Goal: Task Accomplishment & Management: Manage account settings

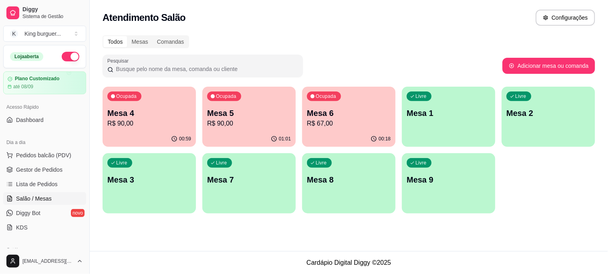
click at [535, 116] on p "Mesa 2" at bounding box center [549, 112] width 84 height 11
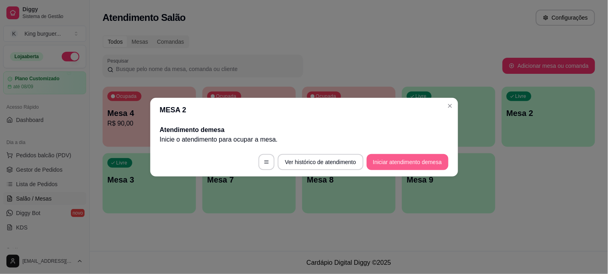
click at [415, 167] on button "Iniciar atendimento de mesa" at bounding box center [408, 162] width 82 height 16
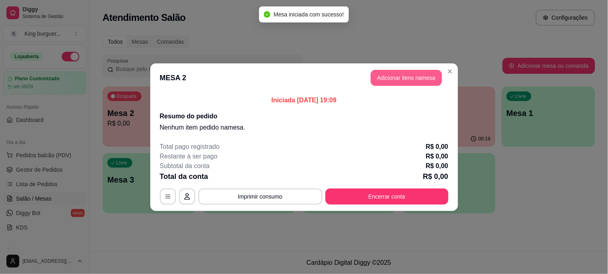
click at [392, 79] on button "Adicionar itens na mesa" at bounding box center [406, 78] width 71 height 16
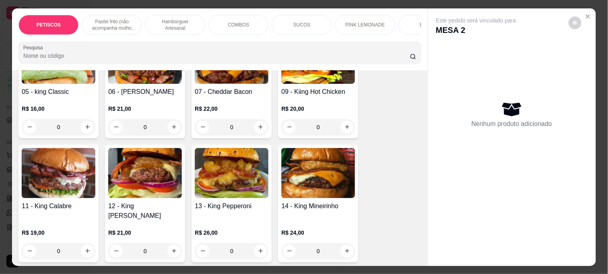
scroll to position [757, 0]
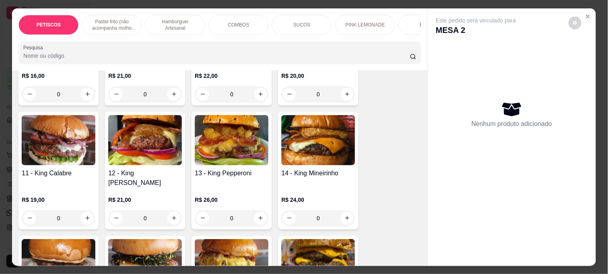
click at [327, 135] on img at bounding box center [318, 140] width 74 height 50
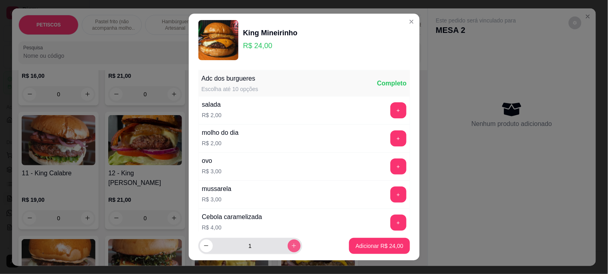
click at [291, 246] on icon "increase-product-quantity" at bounding box center [294, 246] width 6 height 6
type input "3"
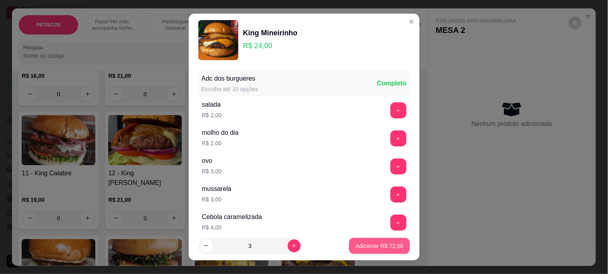
click at [356, 243] on p "Adicionar R$ 72,00" at bounding box center [380, 246] width 48 height 8
type input "3"
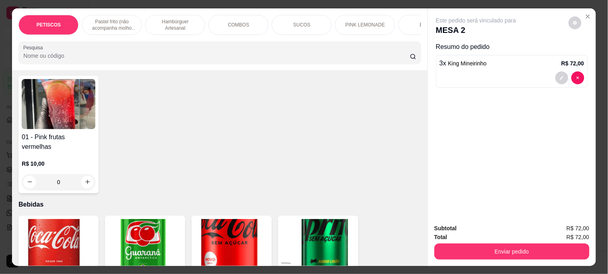
scroll to position [1693, 0]
click at [57, 219] on img at bounding box center [59, 244] width 74 height 50
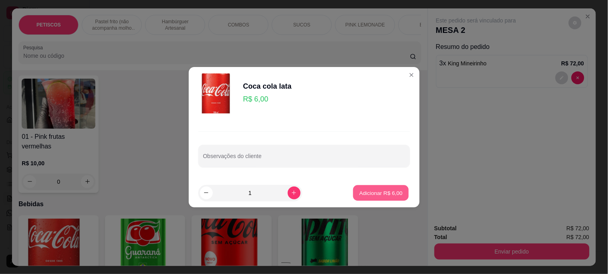
click at [366, 194] on p "Adicionar R$ 6,00" at bounding box center [381, 193] width 43 height 8
type input "1"
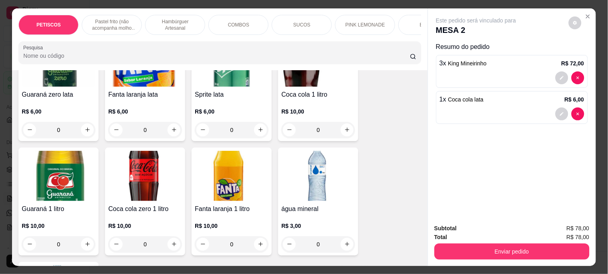
scroll to position [1989, 0]
click at [315, 157] on img at bounding box center [318, 176] width 74 height 50
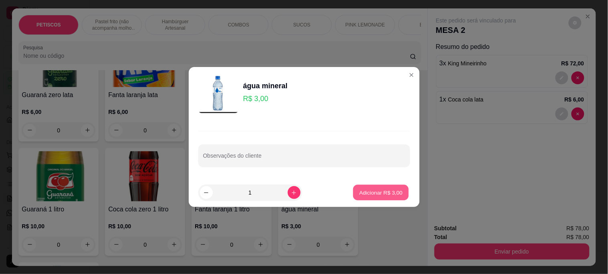
click at [375, 191] on p "Adicionar R$ 3,00" at bounding box center [381, 193] width 43 height 8
type input "1"
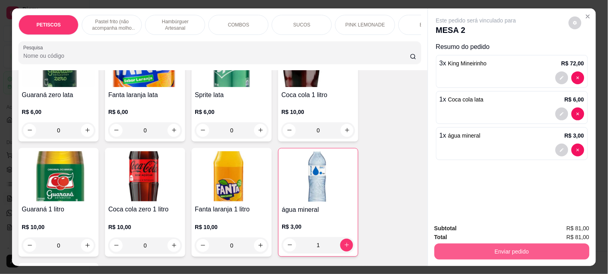
click at [467, 243] on button "Enviar pedido" at bounding box center [512, 251] width 155 height 16
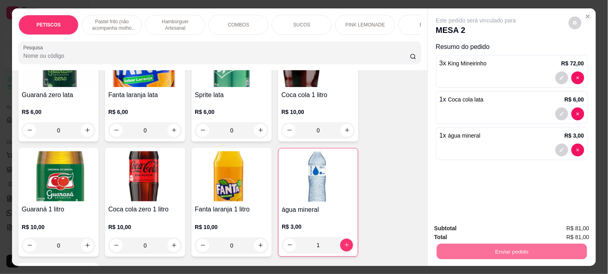
click at [455, 228] on button "Não registrar e enviar pedido" at bounding box center [485, 228] width 83 height 15
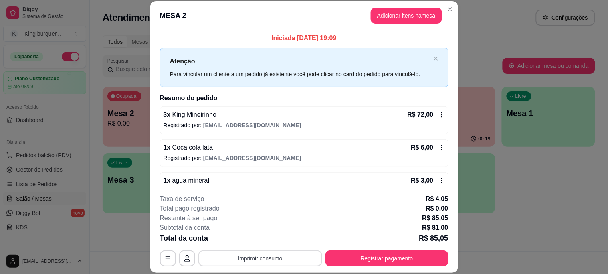
click at [258, 253] on button "Imprimir consumo" at bounding box center [260, 258] width 124 height 16
click at [261, 241] on button "IMPRESSORA" at bounding box center [259, 239] width 56 height 12
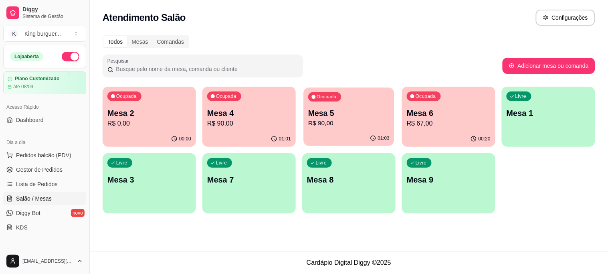
click at [378, 108] on p "Mesa 5" at bounding box center [348, 113] width 81 height 11
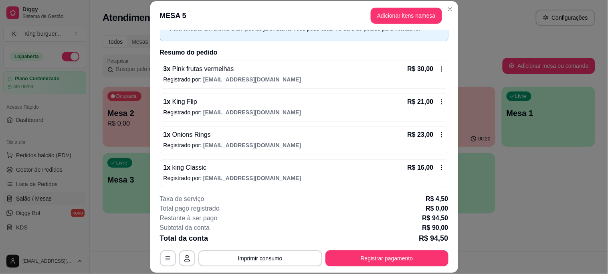
scroll to position [49, 0]
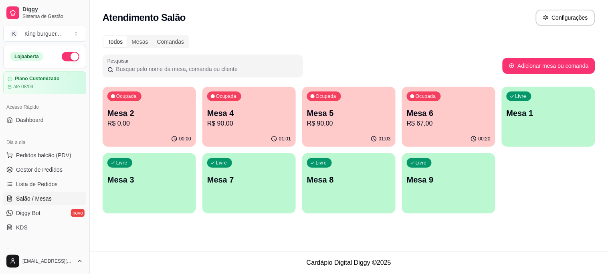
click at [239, 115] on p "Mesa 4" at bounding box center [249, 112] width 84 height 11
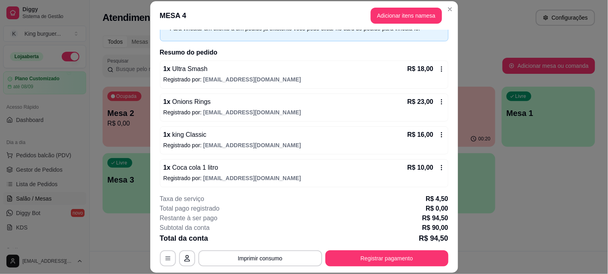
scroll to position [81, 0]
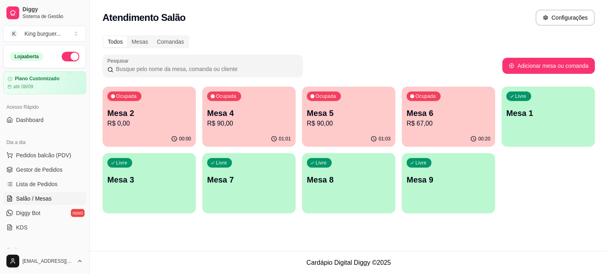
click at [171, 117] on p "Mesa 2" at bounding box center [149, 112] width 84 height 11
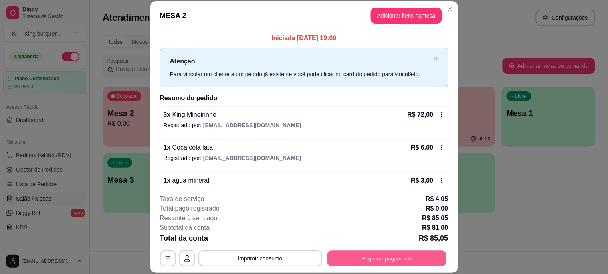
click at [378, 256] on button "Registrar pagamento" at bounding box center [386, 258] width 119 height 16
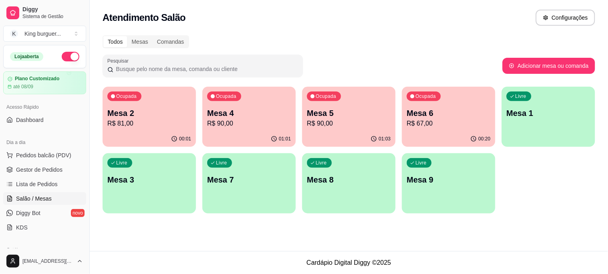
click at [457, 120] on p "R$ 67,00" at bounding box center [449, 124] width 84 height 10
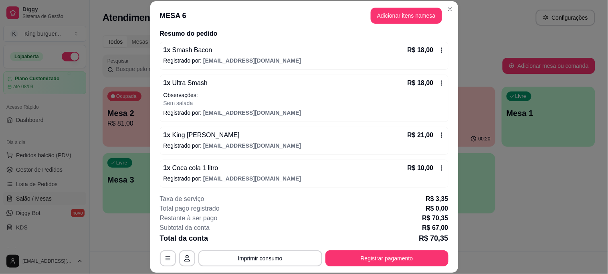
scroll to position [68, 0]
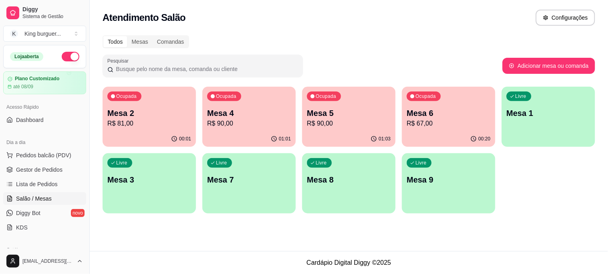
click at [346, 117] on p "Mesa 5" at bounding box center [349, 112] width 84 height 11
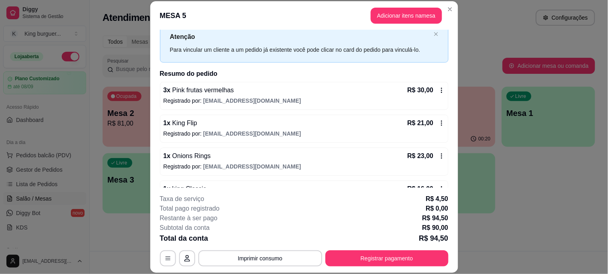
scroll to position [49, 0]
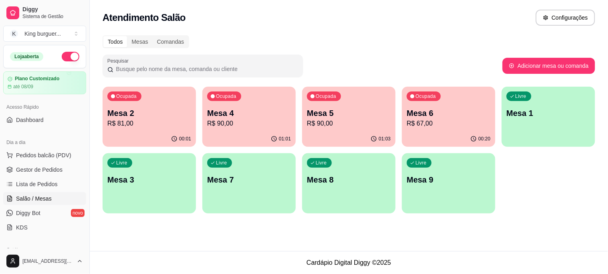
click at [271, 128] on div "Ocupada Mesa 4 R$ 90,00" at bounding box center [248, 109] width 93 height 45
click at [154, 110] on p "Mesa 2" at bounding box center [149, 112] width 84 height 11
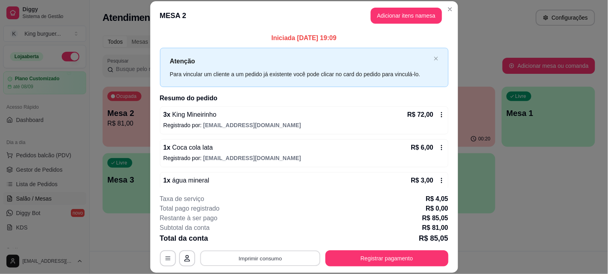
click at [286, 254] on button "Imprimir consumo" at bounding box center [260, 258] width 120 height 16
click at [277, 237] on button "IMPRESSORA" at bounding box center [260, 239] width 58 height 13
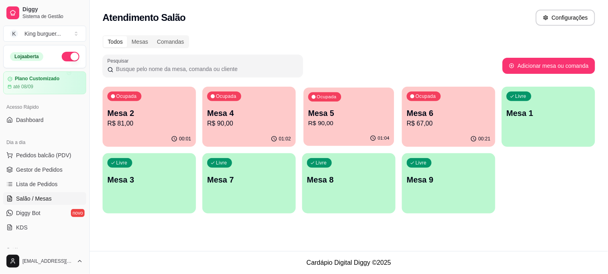
click at [339, 130] on div "Ocupada Mesa 5 R$ 90,00" at bounding box center [349, 108] width 91 height 43
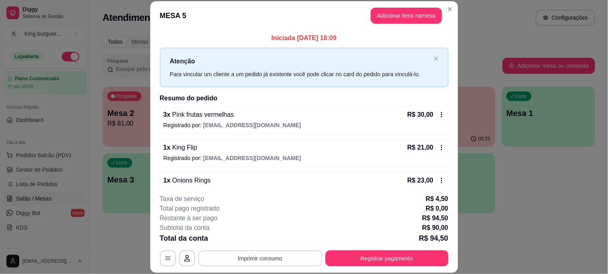
click at [284, 258] on button "Imprimir consumo" at bounding box center [260, 258] width 124 height 16
click at [276, 237] on button "IMPRESSORA" at bounding box center [259, 239] width 56 height 12
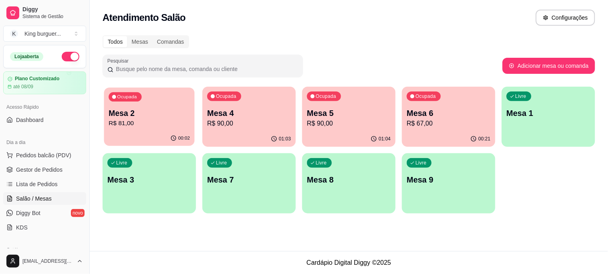
click at [144, 114] on p "Mesa 2" at bounding box center [149, 113] width 81 height 11
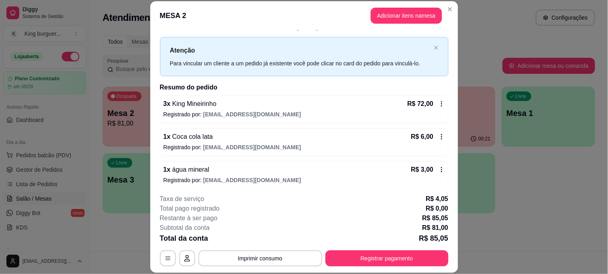
scroll to position [16, 0]
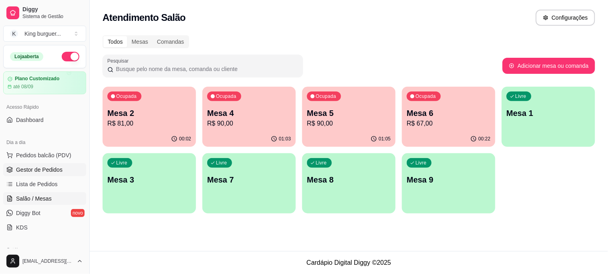
click at [49, 167] on span "Gestor de Pedidos" at bounding box center [39, 170] width 47 height 8
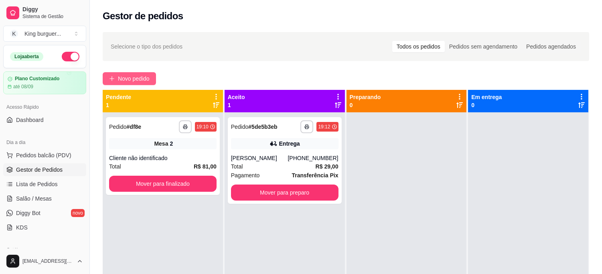
click at [144, 79] on span "Novo pedido" at bounding box center [134, 78] width 32 height 9
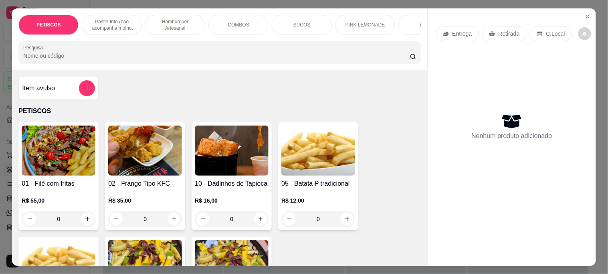
click at [498, 34] on div "Retirada" at bounding box center [504, 33] width 45 height 15
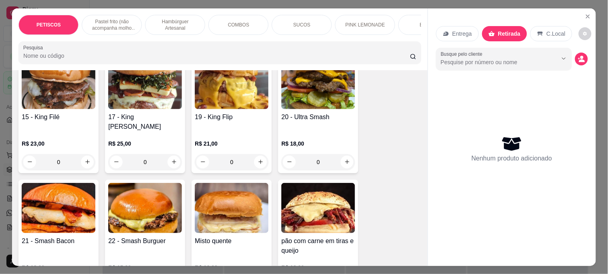
scroll to position [980, 0]
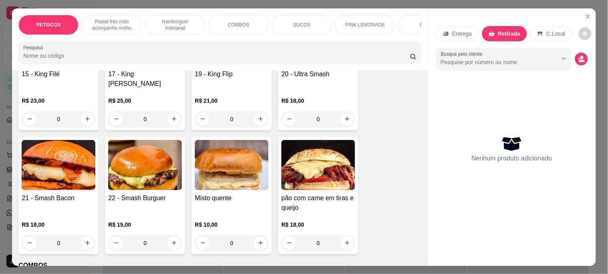
click at [138, 146] on img at bounding box center [145, 165] width 74 height 50
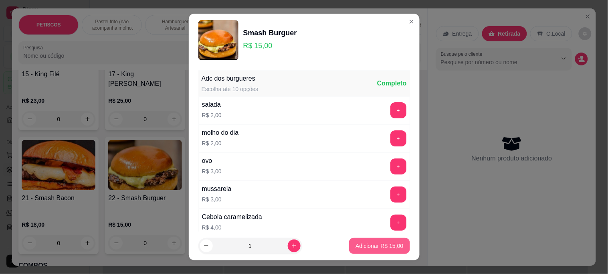
click at [356, 247] on p "Adicionar R$ 15,00" at bounding box center [380, 246] width 48 height 8
type input "1"
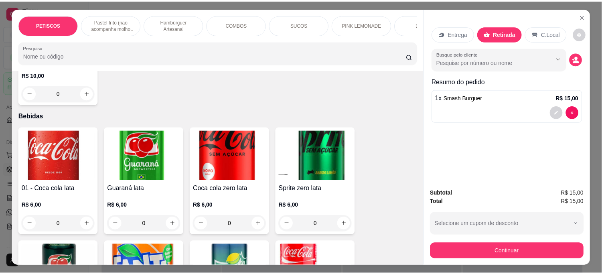
scroll to position [1782, 0]
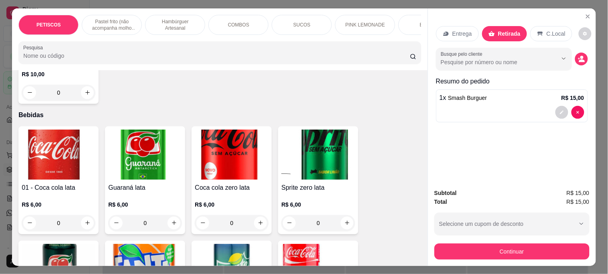
click at [44, 130] on img at bounding box center [59, 155] width 74 height 50
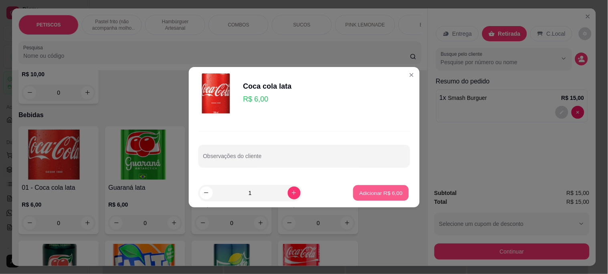
click at [367, 193] on p "Adicionar R$ 6,00" at bounding box center [381, 193] width 43 height 8
type input "1"
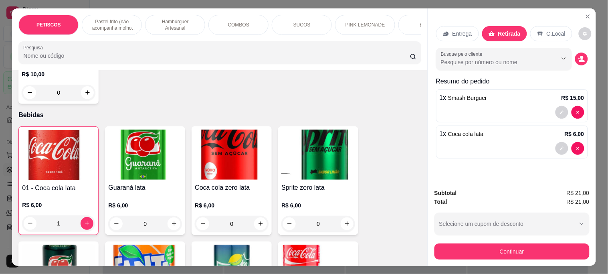
click at [468, 251] on button "Continuar" at bounding box center [512, 251] width 155 height 16
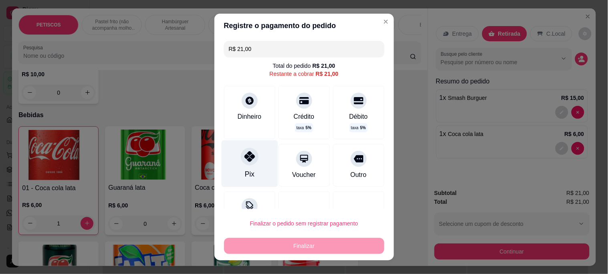
click at [245, 157] on icon at bounding box center [249, 156] width 10 height 10
type input "R$ 0,00"
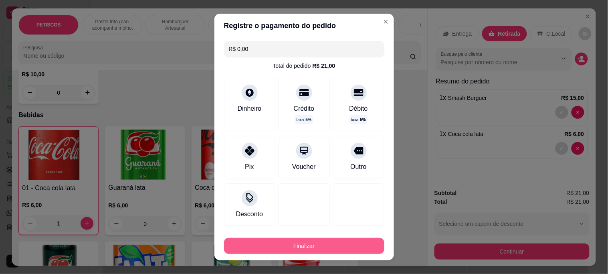
click at [314, 243] on button "Finalizar" at bounding box center [304, 246] width 160 height 16
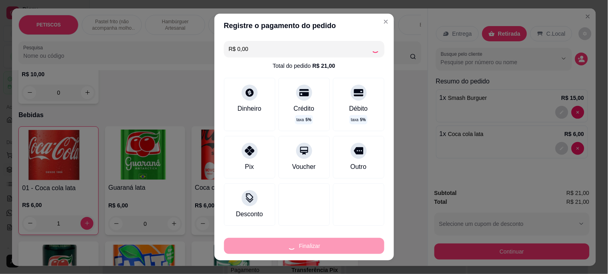
type input "0"
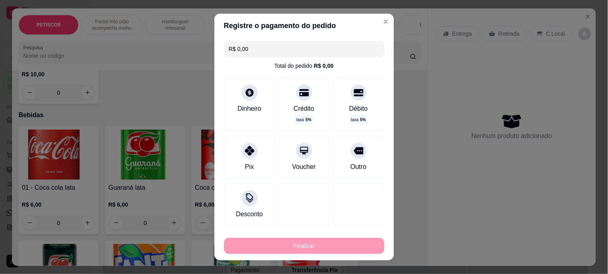
type input "-R$ 21,00"
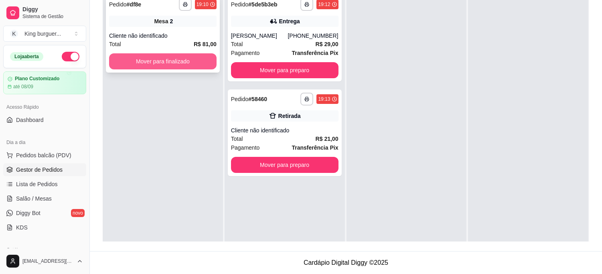
click at [186, 59] on button "Mover para finalizado" at bounding box center [162, 61] width 107 height 16
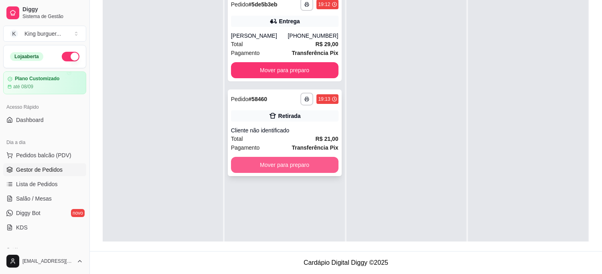
click at [273, 163] on button "Mover para preparo" at bounding box center [284, 165] width 107 height 16
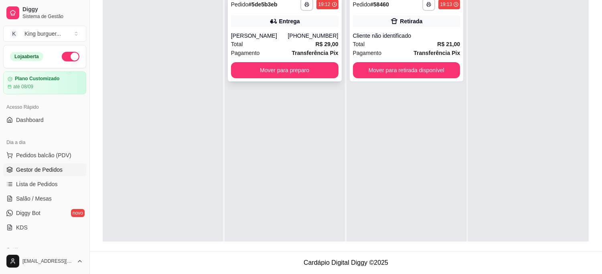
click at [300, 42] on div "Total R$ 29,00" at bounding box center [284, 44] width 107 height 9
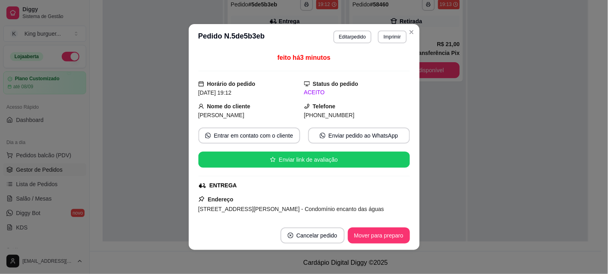
click at [383, 245] on footer "Cancelar pedido Mover para preparo" at bounding box center [304, 235] width 231 height 29
click at [385, 240] on button "Mover para preparo" at bounding box center [379, 235] width 62 height 16
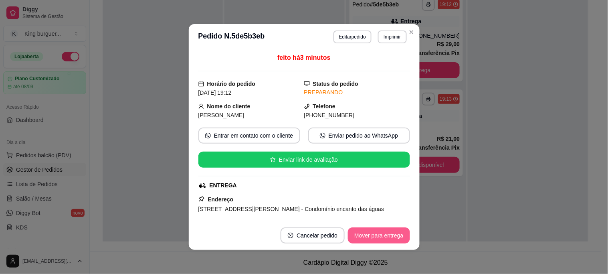
click at [391, 236] on button "Mover para entrega" at bounding box center [379, 235] width 62 height 16
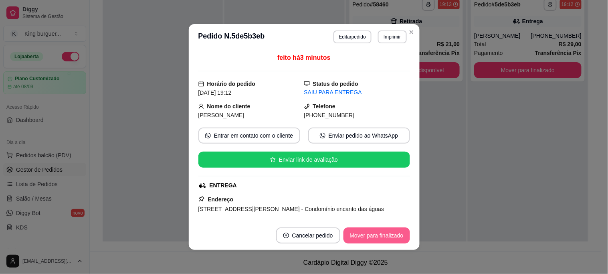
click at [399, 232] on button "Mover para finalizado" at bounding box center [377, 235] width 67 height 16
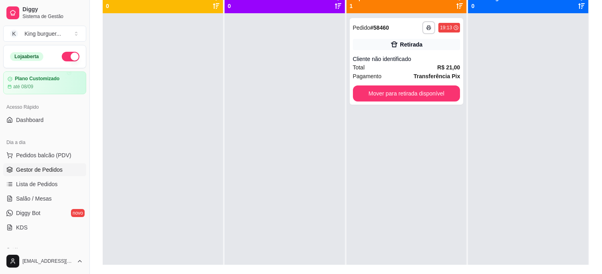
scroll to position [78, 0]
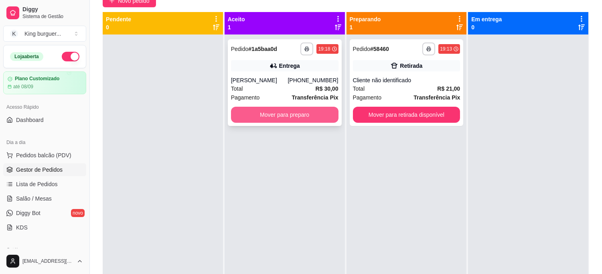
click at [308, 113] on button "Mover para preparo" at bounding box center [284, 115] width 107 height 16
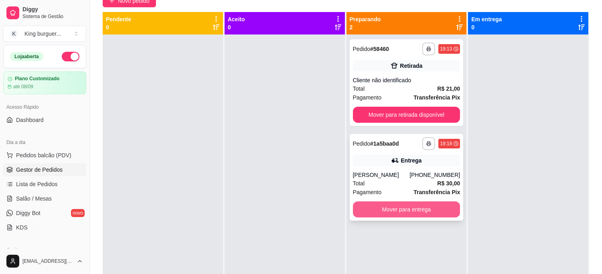
click at [432, 207] on button "Mover para entrega" at bounding box center [406, 209] width 107 height 16
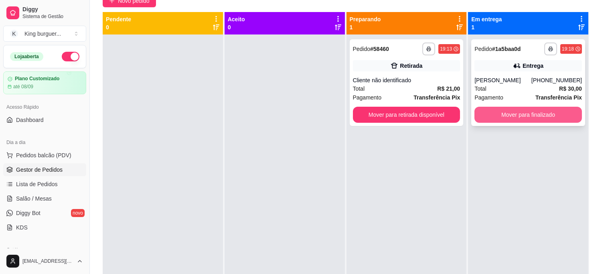
click at [531, 108] on button "Mover para finalizado" at bounding box center [527, 115] width 107 height 16
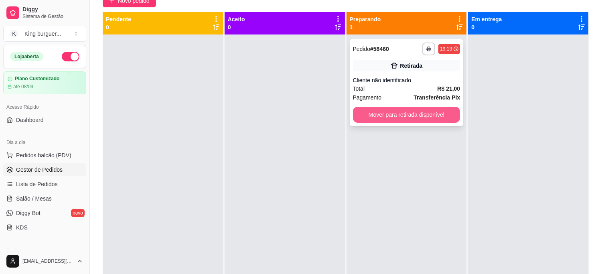
click at [419, 111] on button "Mover para retirada disponível" at bounding box center [406, 115] width 107 height 16
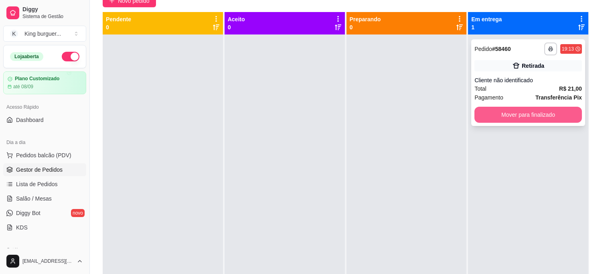
click at [510, 117] on button "Mover para finalizado" at bounding box center [527, 115] width 107 height 16
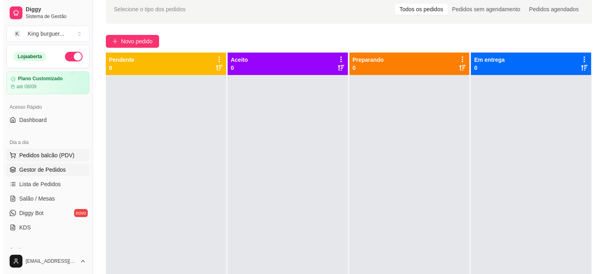
scroll to position [0, 0]
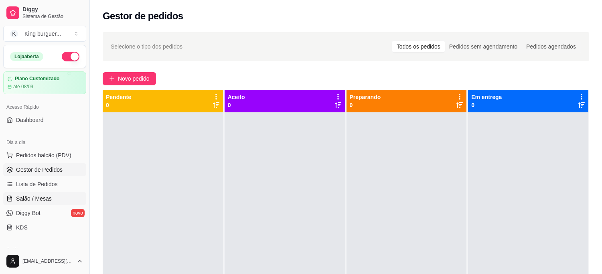
click at [50, 194] on link "Salão / Mesas" at bounding box center [44, 198] width 83 height 13
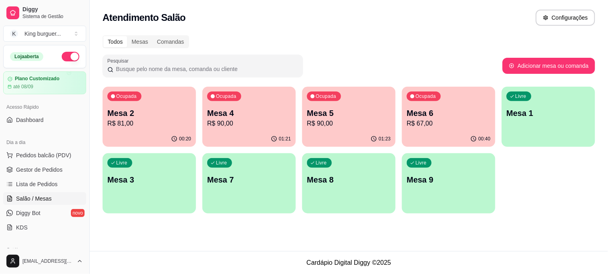
click at [336, 123] on p "R$ 90,00" at bounding box center [349, 124] width 84 height 10
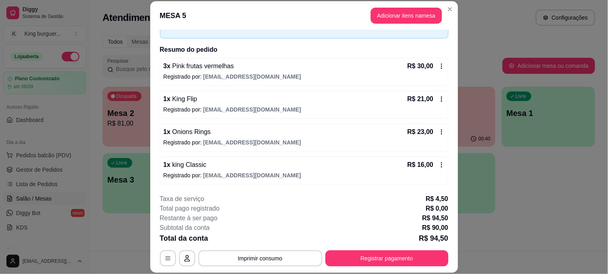
scroll to position [49, 0]
click at [370, 260] on button "Registrar pagamento" at bounding box center [387, 258] width 123 height 16
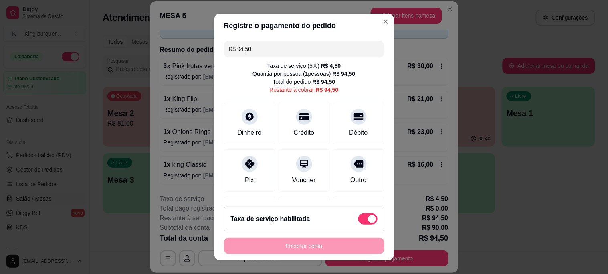
click at [358, 217] on span at bounding box center [367, 218] width 19 height 11
click at [358, 220] on input "checkbox" at bounding box center [360, 222] width 5 height 5
checkbox input "true"
type input "R$ 90,00"
checkbox input "false"
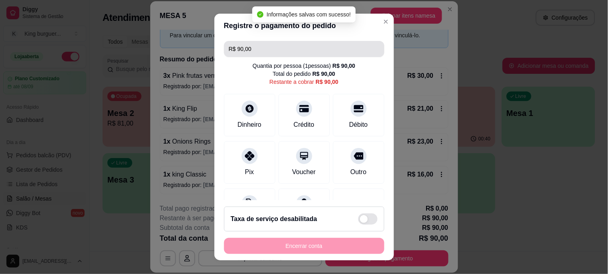
scroll to position [39, 0]
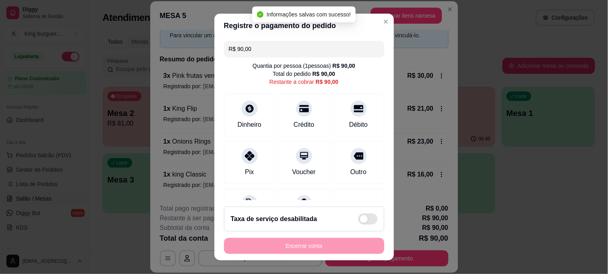
drag, startPoint x: 219, startPoint y: 49, endPoint x: 181, endPoint y: 52, distance: 37.8
click at [181, 52] on div "Registre o pagamento do pedido R$ 90,00 Quantia por pessoa ( 1 pessoas) R$ 90,0…" at bounding box center [304, 137] width 608 height 274
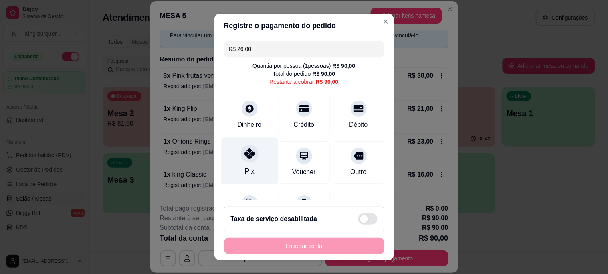
click at [241, 164] on div "Pix" at bounding box center [249, 161] width 57 height 47
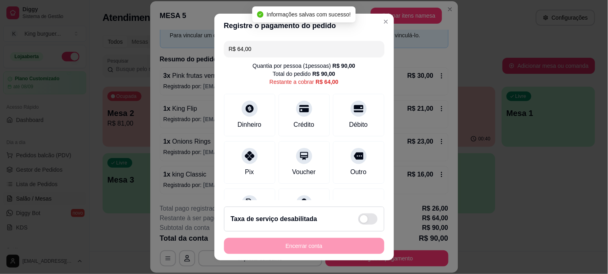
drag, startPoint x: 175, startPoint y: 51, endPoint x: 151, endPoint y: 52, distance: 23.7
click at [158, 51] on div "Registre o pagamento do pedido R$ 64,00 Quantia por pessoa ( 1 pessoas) R$ 90,0…" at bounding box center [304, 137] width 608 height 274
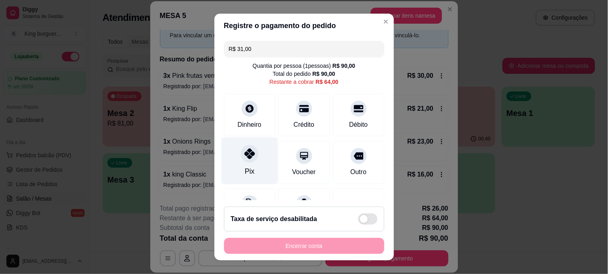
click at [247, 156] on icon at bounding box center [249, 153] width 10 height 10
type input "R$ 33,00"
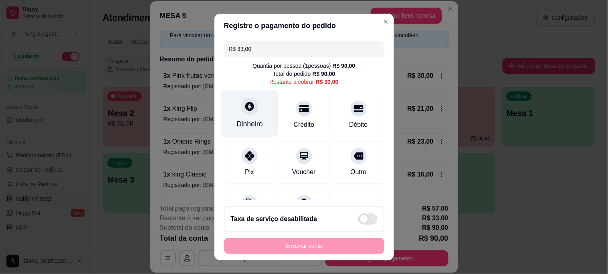
click at [246, 107] on icon at bounding box center [249, 106] width 10 height 10
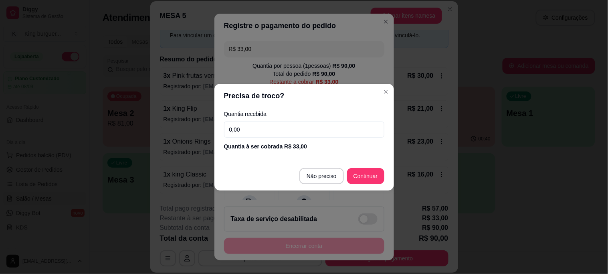
drag, startPoint x: 236, startPoint y: 126, endPoint x: 122, endPoint y: 122, distance: 114.0
click at [126, 123] on div "Precisa de troco? Quantia recebida 0,00 Quantia à ser cobrada R$ 33,00 Não prec…" at bounding box center [304, 137] width 608 height 274
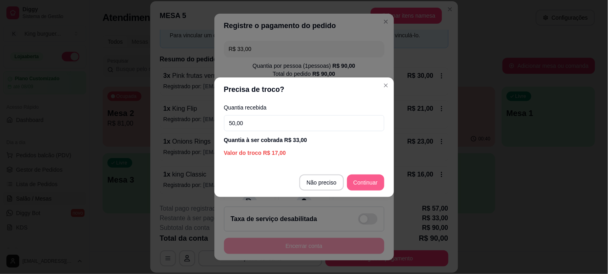
type input "50,00"
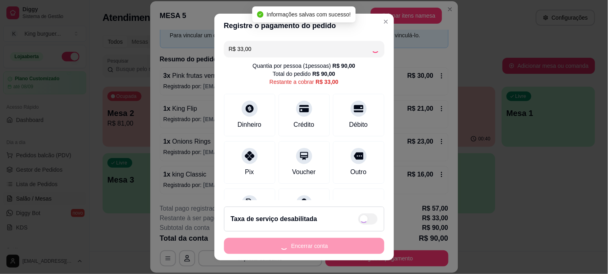
type input "R$ 0,00"
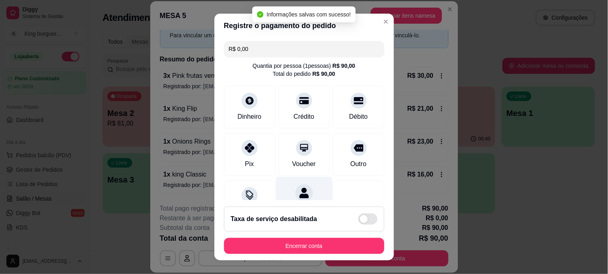
scroll to position [138, 0]
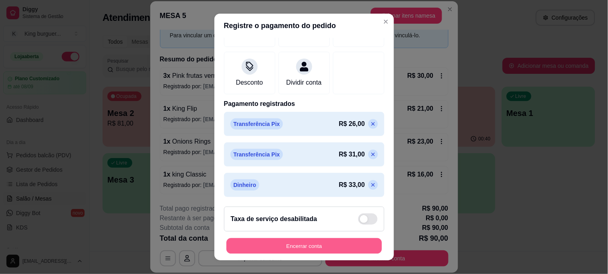
click at [295, 245] on button "Encerrar conta" at bounding box center [305, 246] width 156 height 16
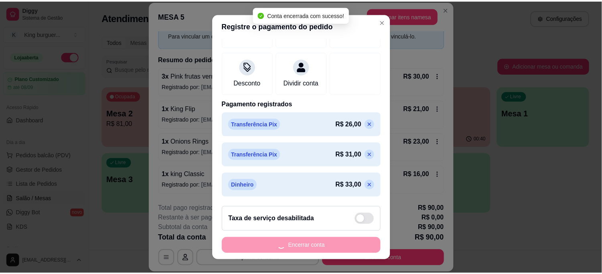
scroll to position [0, 0]
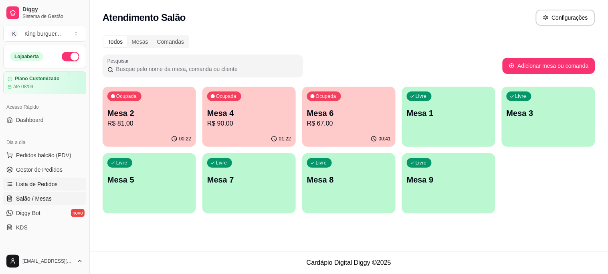
click at [49, 185] on span "Lista de Pedidos" at bounding box center [37, 184] width 42 height 8
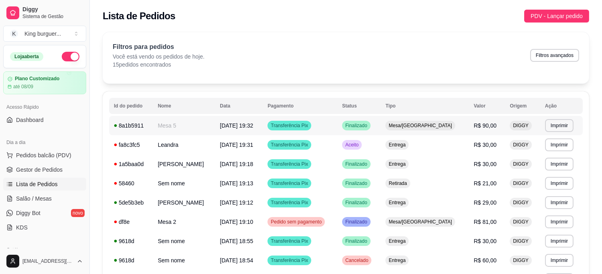
click at [496, 126] on span "R$ 90,00" at bounding box center [485, 125] width 23 height 6
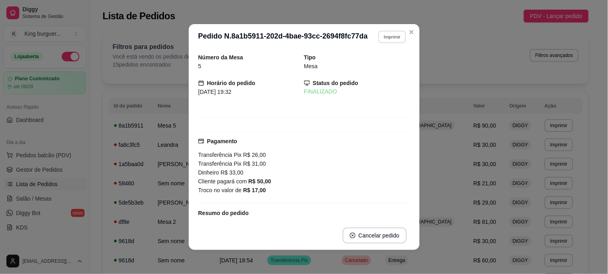
click at [390, 34] on button "Imprimir" at bounding box center [392, 36] width 28 height 12
click at [378, 63] on button "IMPRESSORA" at bounding box center [375, 65] width 58 height 13
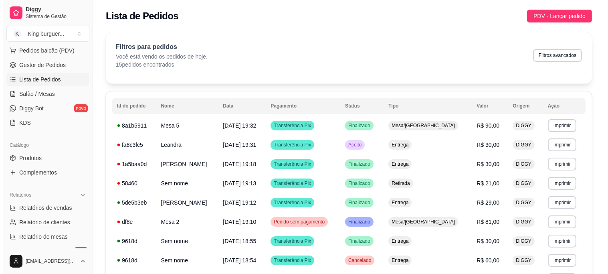
scroll to position [89, 0]
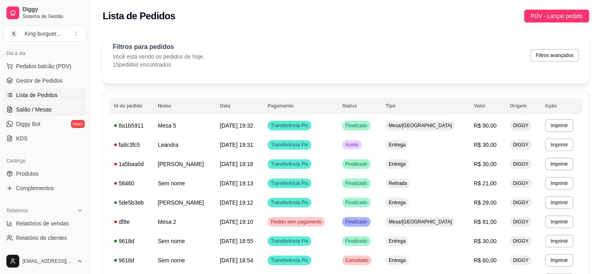
click at [42, 109] on span "Salão / Mesas" at bounding box center [34, 109] width 36 height 8
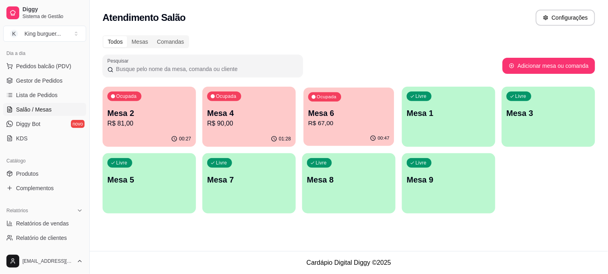
click at [344, 125] on p "R$ 67,00" at bounding box center [348, 123] width 81 height 9
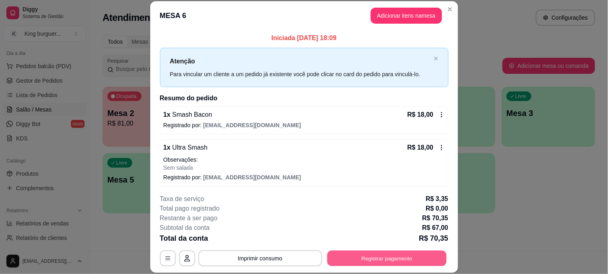
click at [363, 257] on button "Registrar pagamento" at bounding box center [386, 258] width 119 height 16
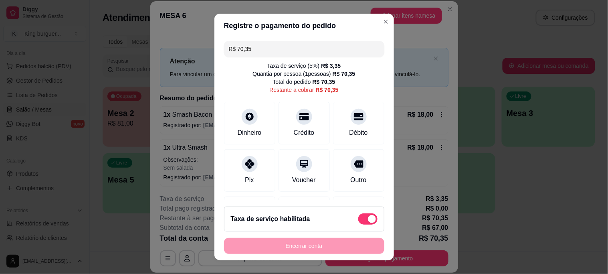
click at [358, 214] on span at bounding box center [367, 218] width 19 height 11
click at [358, 220] on input "checkbox" at bounding box center [360, 222] width 5 height 5
checkbox input "true"
type input "R$ 67,00"
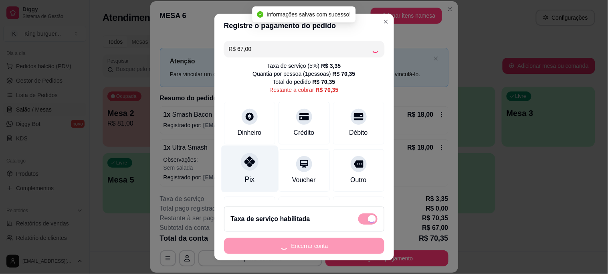
checkbox input "false"
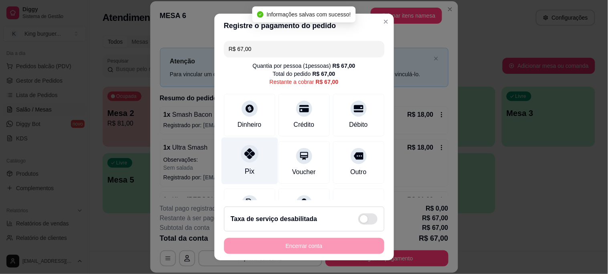
click at [245, 148] on icon at bounding box center [249, 153] width 10 height 10
type input "R$ 0,00"
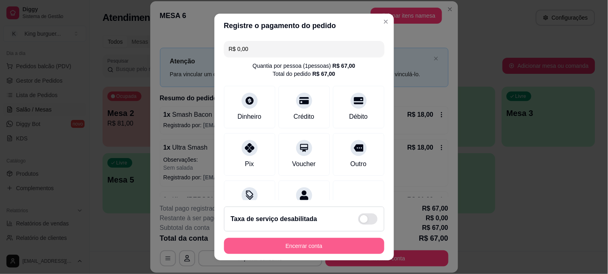
click at [297, 247] on button "Encerrar conta" at bounding box center [304, 246] width 160 height 16
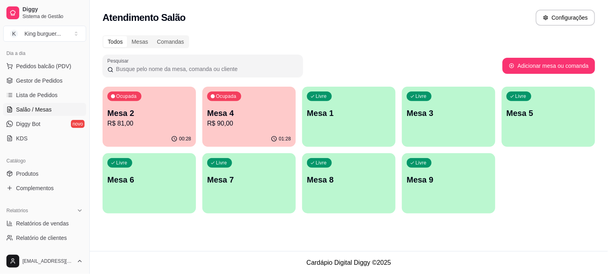
click at [241, 119] on p "R$ 90,00" at bounding box center [249, 124] width 84 height 10
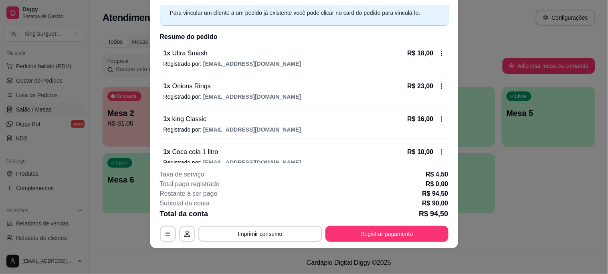
scroll to position [81, 0]
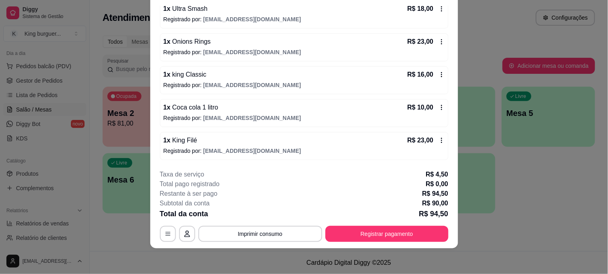
click at [362, 242] on footer "**********" at bounding box center [304, 205] width 308 height 85
click at [359, 233] on button "Registrar pagamento" at bounding box center [387, 234] width 123 height 16
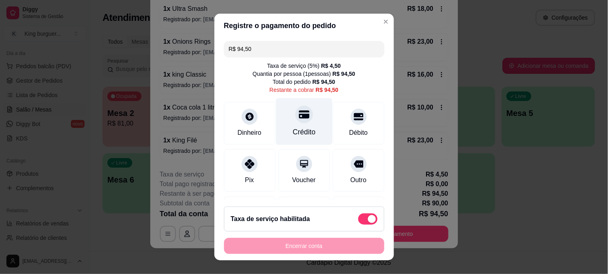
click at [299, 113] on icon at bounding box center [304, 114] width 10 height 10
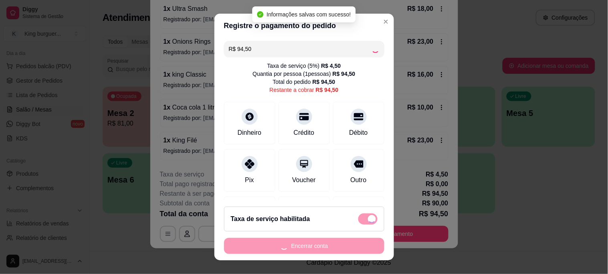
type input "R$ 0,00"
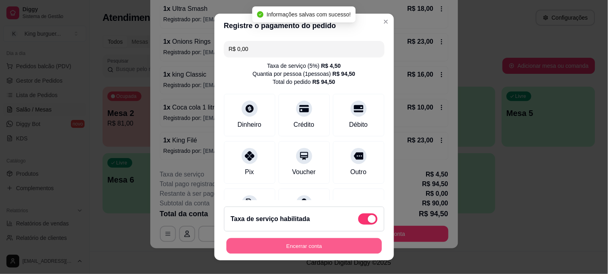
click at [323, 245] on button "Encerrar conta" at bounding box center [305, 246] width 156 height 16
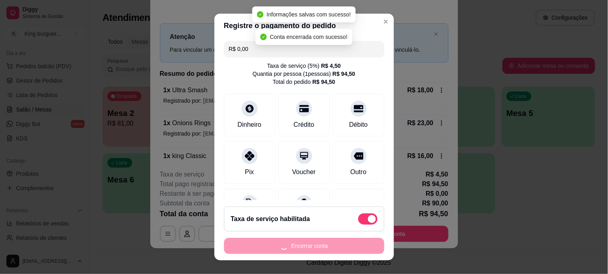
scroll to position [0, 0]
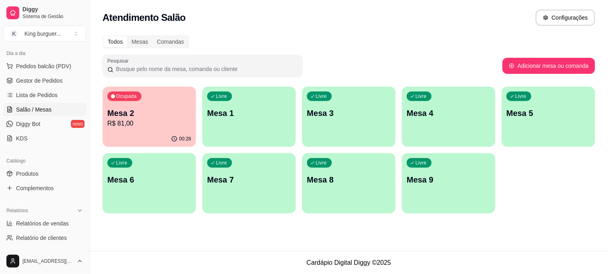
click at [142, 122] on p "R$ 81,00" at bounding box center [149, 124] width 84 height 10
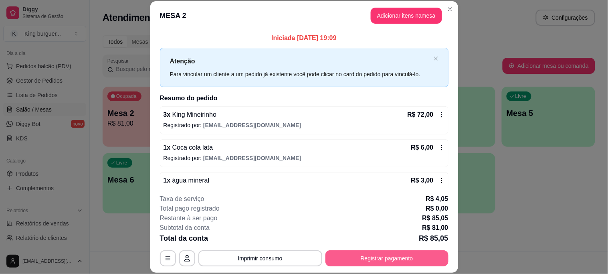
click at [380, 255] on button "Registrar pagamento" at bounding box center [387, 258] width 123 height 16
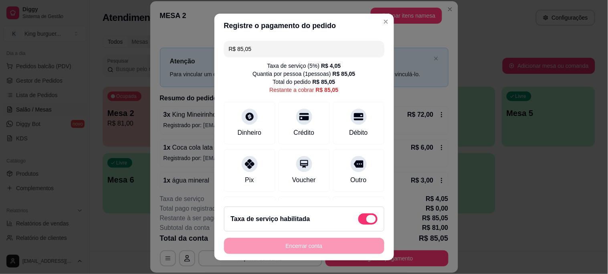
click at [358, 217] on span at bounding box center [367, 218] width 19 height 11
click at [358, 220] on input "checkbox" at bounding box center [360, 222] width 5 height 5
checkbox input "true"
type input "R$ 81,00"
checkbox input "false"
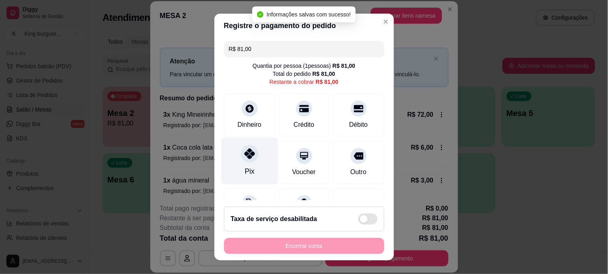
click at [244, 148] on icon at bounding box center [249, 153] width 10 height 10
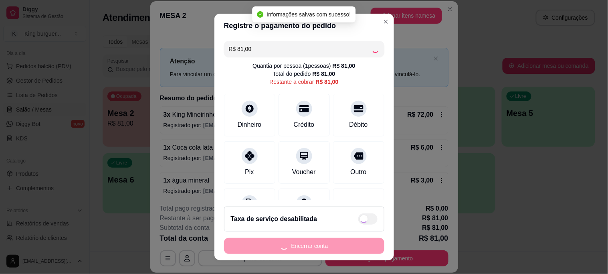
type input "R$ 0,00"
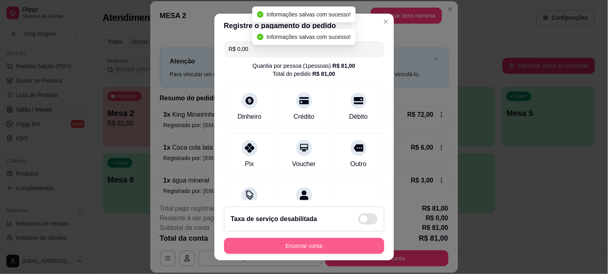
click at [309, 245] on button "Encerrar conta" at bounding box center [304, 246] width 160 height 16
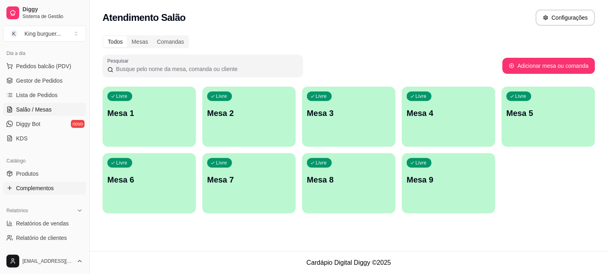
scroll to position [303, 0]
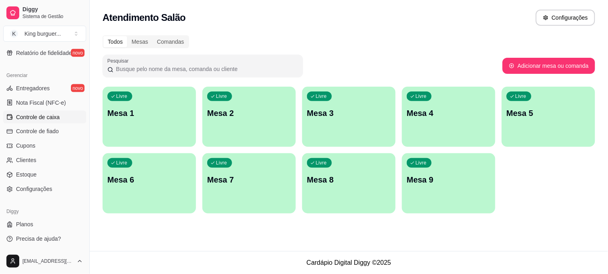
click at [49, 117] on span "Controle de caixa" at bounding box center [38, 117] width 44 height 8
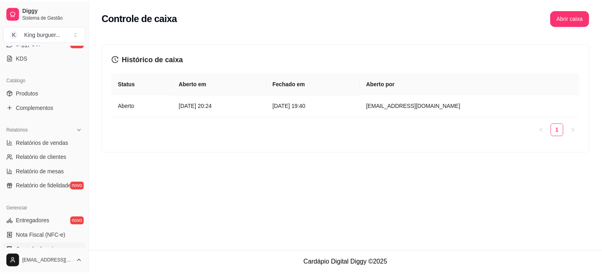
scroll to position [169, 0]
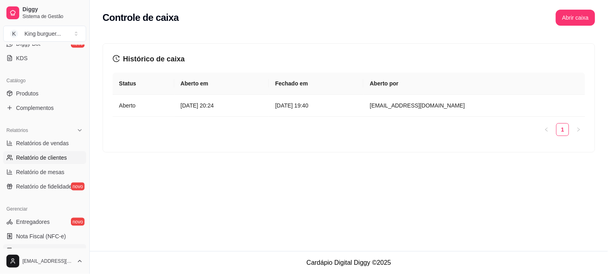
click at [55, 154] on span "Relatório de clientes" at bounding box center [41, 158] width 51 height 8
select select "30"
select select "HIGHEST_TOTAL_SPENT_WITH_ORDERS"
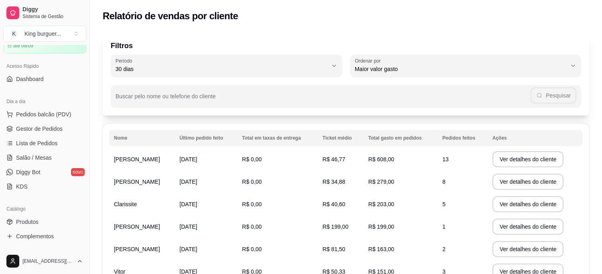
scroll to position [35, 0]
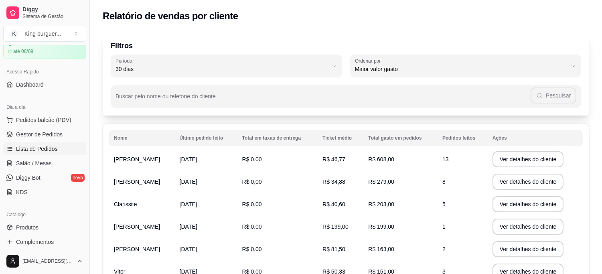
click at [53, 149] on span "Lista de Pedidos" at bounding box center [37, 149] width 42 height 8
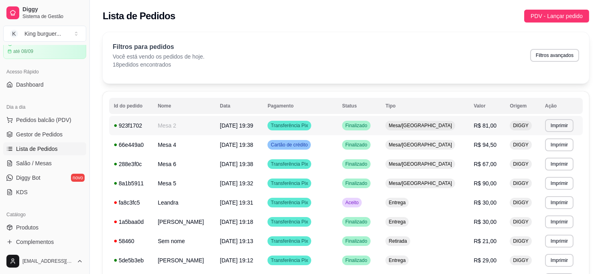
click at [488, 122] on span "R$ 81,00" at bounding box center [485, 125] width 23 height 6
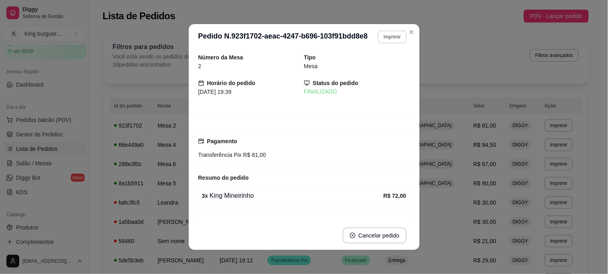
click at [387, 41] on button "Imprimir" at bounding box center [392, 36] width 28 height 13
click at [384, 67] on button "IMPRESSORA" at bounding box center [375, 65] width 56 height 12
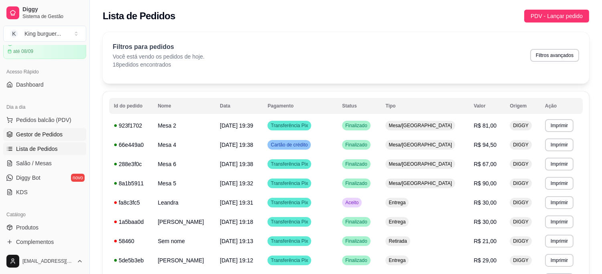
click at [42, 133] on span "Gestor de Pedidos" at bounding box center [39, 134] width 47 height 8
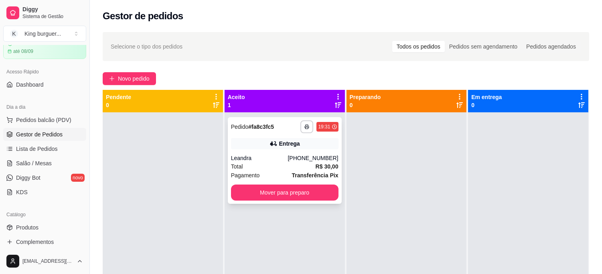
click at [310, 172] on strong "Transferência Pix" at bounding box center [315, 175] width 47 height 6
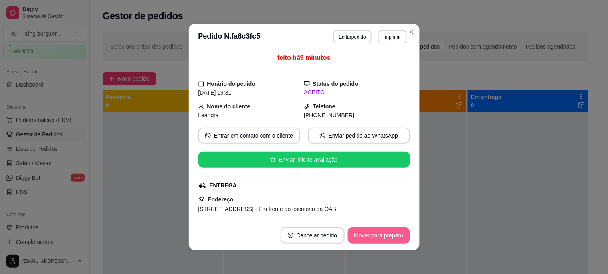
click at [370, 232] on button "Mover para preparo" at bounding box center [379, 235] width 62 height 16
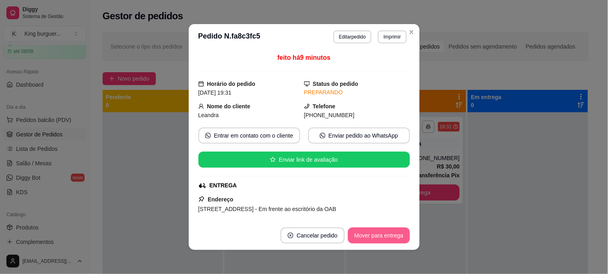
click at [371, 231] on button "Mover para entrega" at bounding box center [379, 235] width 62 height 16
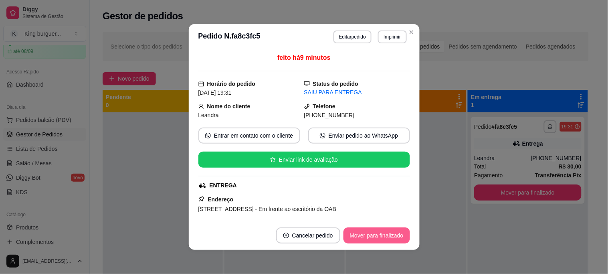
click at [374, 232] on button "Mover para finalizado" at bounding box center [377, 235] width 67 height 16
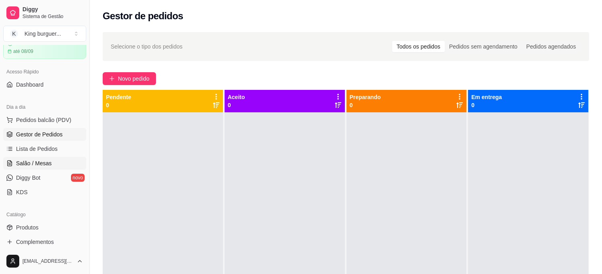
click at [50, 162] on span "Salão / Mesas" at bounding box center [34, 163] width 36 height 8
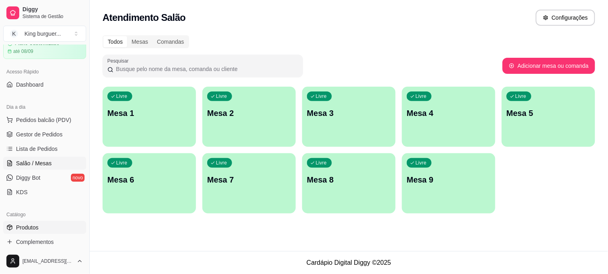
click at [39, 223] on link "Produtos" at bounding box center [44, 227] width 83 height 13
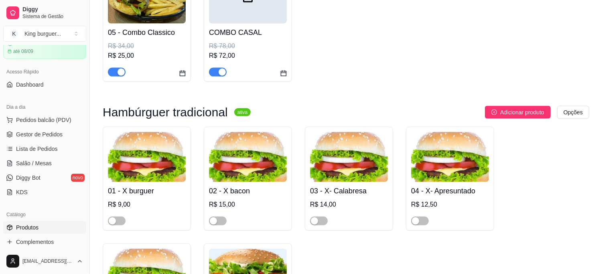
scroll to position [2094, 0]
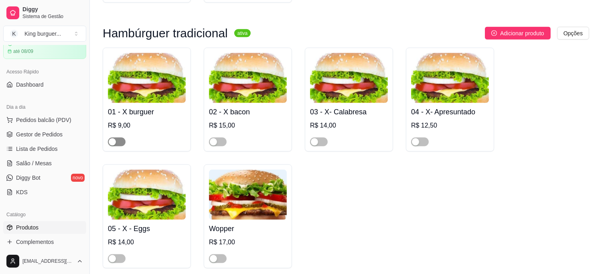
click at [120, 138] on span "button" at bounding box center [117, 142] width 18 height 9
click at [222, 138] on span "button" at bounding box center [218, 142] width 18 height 9
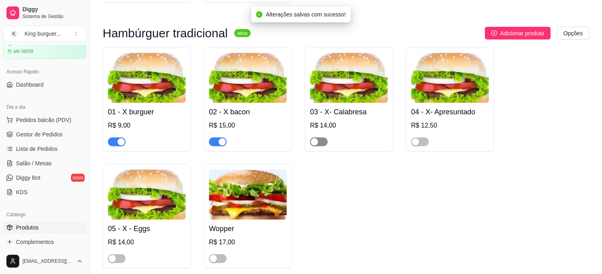
click at [323, 138] on span "button" at bounding box center [319, 142] width 18 height 9
click at [425, 138] on span "button" at bounding box center [420, 142] width 18 height 9
drag, startPoint x: 121, startPoint y: 216, endPoint x: 134, endPoint y: 215, distance: 12.9
click at [122, 254] on span "button" at bounding box center [117, 258] width 18 height 9
click at [221, 254] on span "button" at bounding box center [218, 258] width 18 height 9
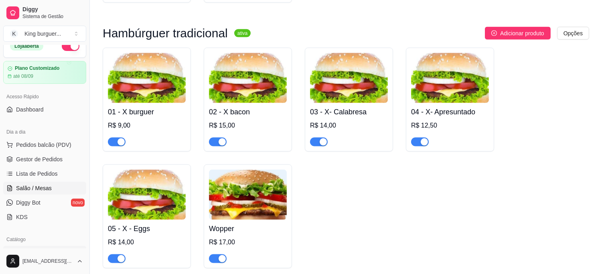
scroll to position [0, 0]
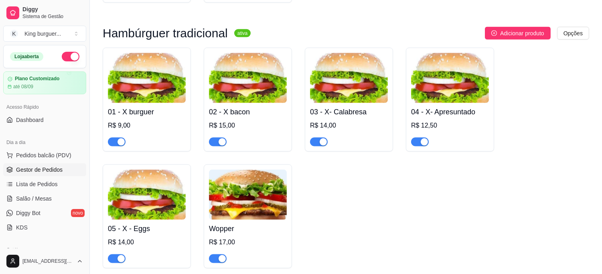
click at [53, 167] on span "Gestor de Pedidos" at bounding box center [39, 170] width 47 height 8
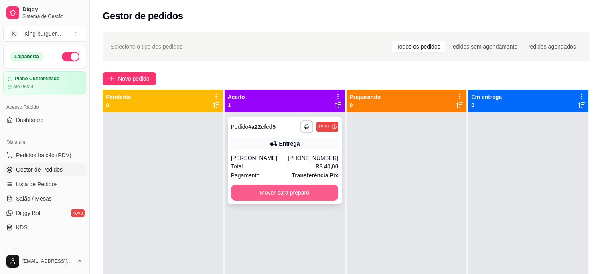
click at [306, 192] on button "Mover para preparo" at bounding box center [284, 192] width 107 height 16
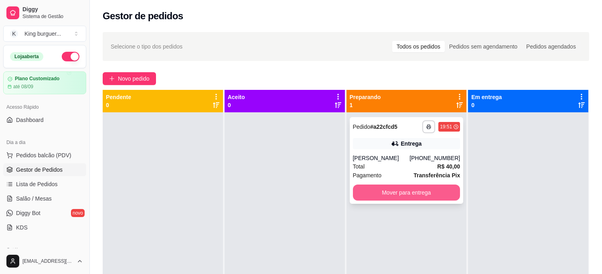
click at [392, 193] on button "Mover para entrega" at bounding box center [406, 192] width 107 height 16
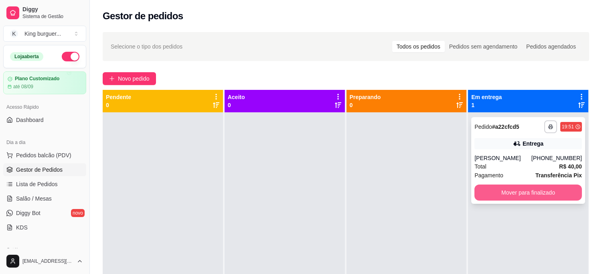
click at [528, 189] on button "Mover para finalizado" at bounding box center [527, 192] width 107 height 16
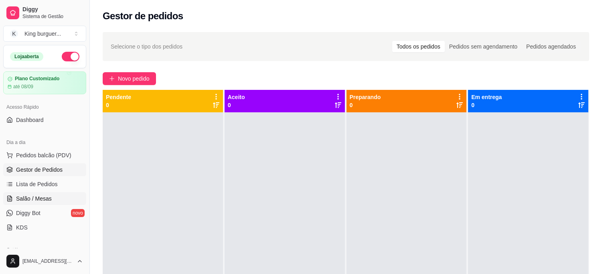
click at [42, 194] on span "Salão / Mesas" at bounding box center [34, 198] width 36 height 8
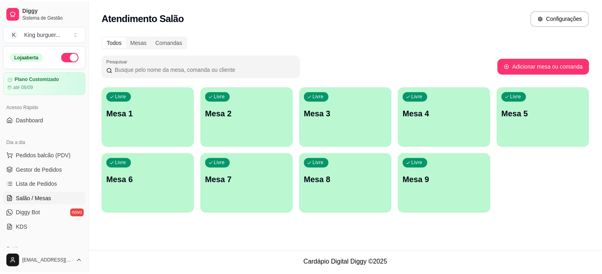
scroll to position [89, 0]
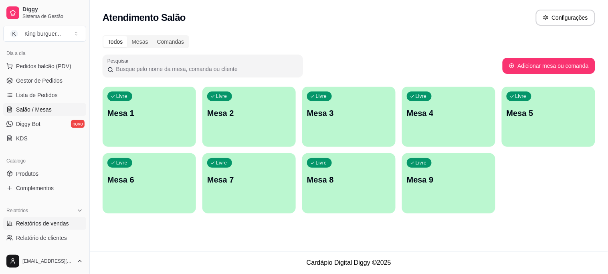
click at [62, 221] on span "Relatórios de vendas" at bounding box center [42, 223] width 53 height 8
select select "ALL"
select select "0"
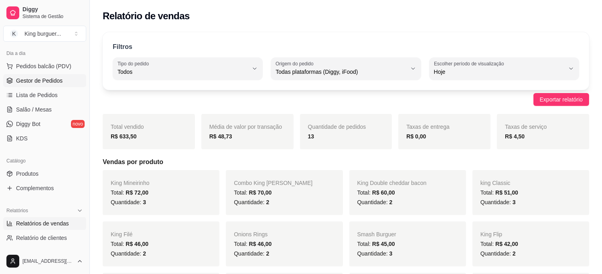
click at [57, 81] on span "Gestor de Pedidos" at bounding box center [39, 81] width 47 height 8
